Goal: Find specific page/section: Find specific page/section

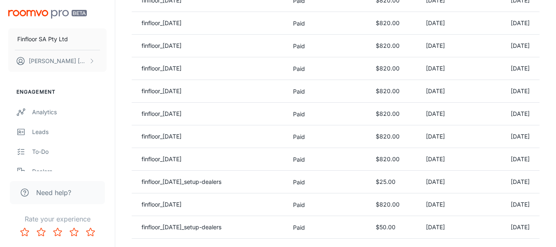
scroll to position [165, 0]
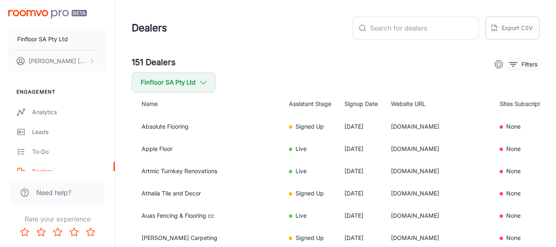
click at [537, 63] on p "Filters" at bounding box center [530, 64] width 16 height 9
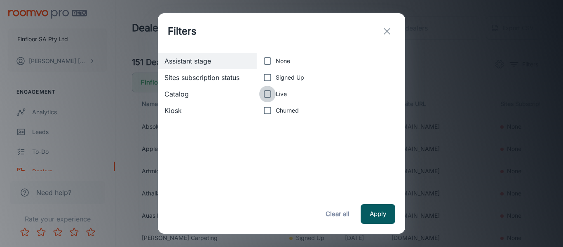
click at [268, 95] on input "Live" at bounding box center [267, 94] width 16 height 16
checkbox input "true"
click at [391, 214] on button "Apply" at bounding box center [377, 214] width 35 height 20
